Goal: Task Accomplishment & Management: Manage account settings

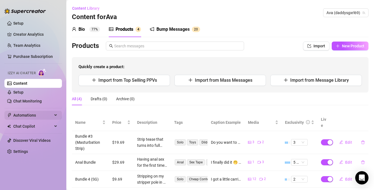
click at [30, 112] on span "Automations" at bounding box center [32, 115] width 39 height 9
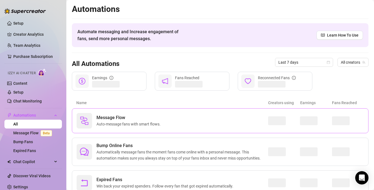
click at [123, 123] on span "Auto-message fans with smart flows." at bounding box center [129, 124] width 66 height 6
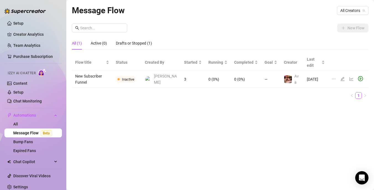
click at [108, 73] on td "New Subscriber Funnel" at bounding box center [92, 79] width 41 height 17
click at [108, 72] on td "New Subscriber Funnel" at bounding box center [92, 79] width 41 height 17
click at [341, 77] on icon "edit" at bounding box center [342, 79] width 4 height 4
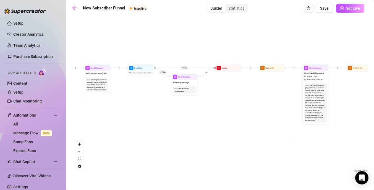
drag, startPoint x: 106, startPoint y: 115, endPoint x: 272, endPoint y: 112, distance: 166.1
click at [272, 112] on div "If True If True If True If False If False If False If True If False Merge Merge…" at bounding box center [220, 95] width 296 height 155
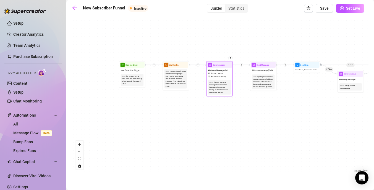
click at [220, 88] on div "The first welcome message. Include a short free video of the model talking, and…" at bounding box center [219, 87] width 21 height 12
click at [221, 77] on span "Avoid double sending" at bounding box center [218, 76] width 15 height 2
click at [219, 65] on span "Send Message" at bounding box center [219, 64] width 12 height 3
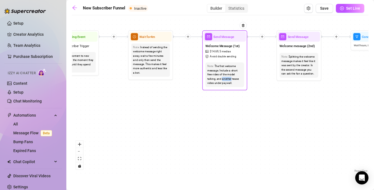
click at [229, 44] on span "Welcome Message (1st)" at bounding box center [222, 45] width 34 height 5
click at [220, 53] on div "Welcome Message (1st) $ 14.69 , 5 medias Avoid double sending" at bounding box center [225, 50] width 42 height 19
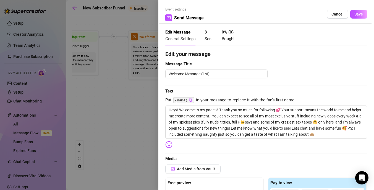
type textarea "Heyy! Welcome to my page :3 Thank you so much for following 💕 Your support mean…"
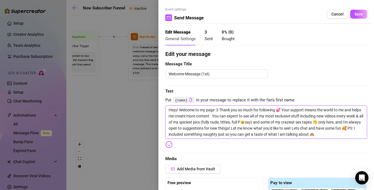
click at [224, 123] on textarea "Heyy! Welcome to my page :3 Thank you so much for following 💕 Your support mean…" at bounding box center [266, 121] width 202 height 33
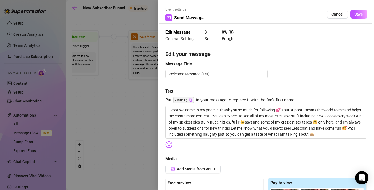
click at [292, 72] on div "Welcome Message (1st)" at bounding box center [266, 73] width 202 height 9
click at [336, 14] on span "Cancel" at bounding box center [337, 14] width 12 height 4
